Goal: Check status: Check status

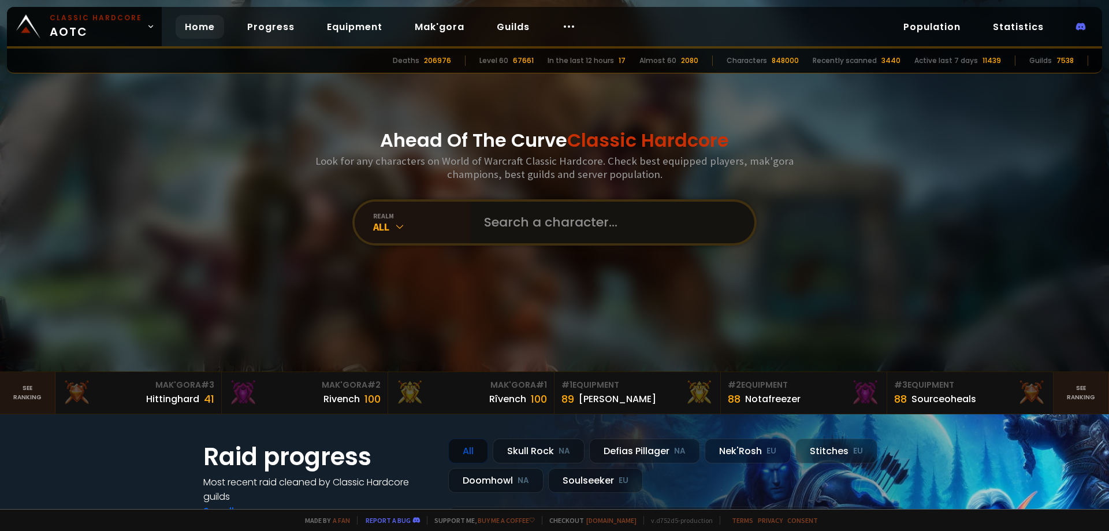
click at [581, 211] on input "text" at bounding box center [608, 223] width 263 height 42
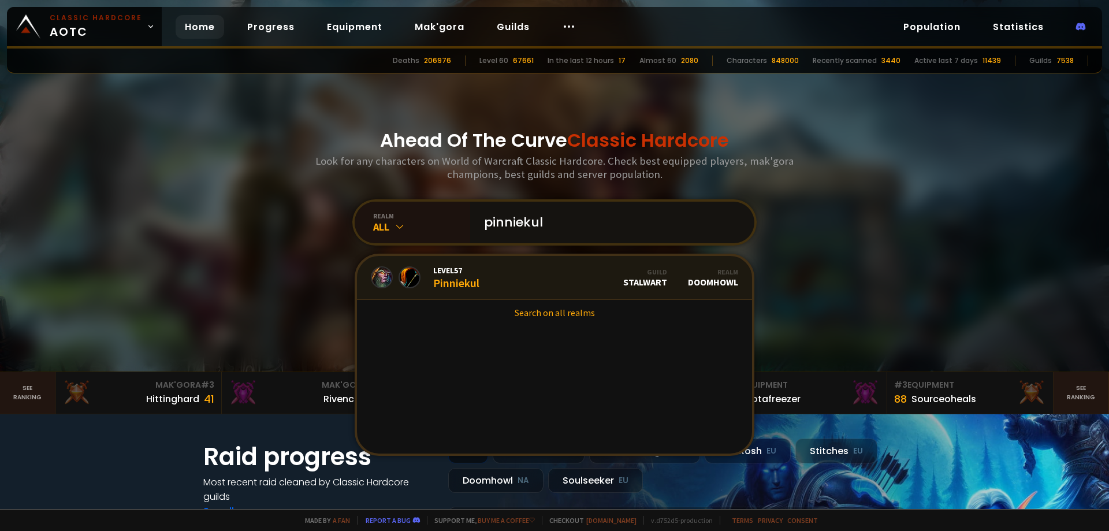
type input "pinniekul"
click at [497, 274] on link "Level 57 Pinniekul Guild Stalwart Realm Doomhowl" at bounding box center [554, 278] width 395 height 44
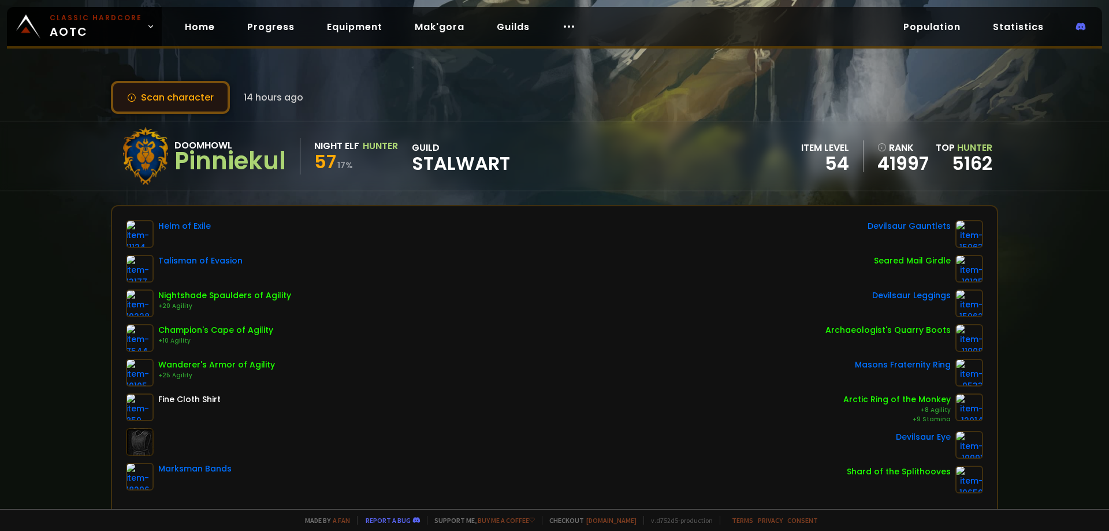
click at [170, 98] on button "Scan character" at bounding box center [170, 97] width 119 height 33
